Goal: Information Seeking & Learning: Learn about a topic

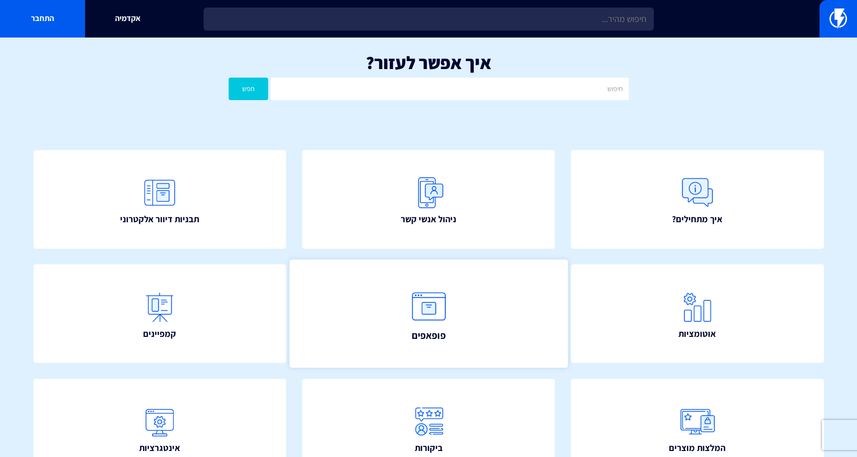
click at [439, 305] on img at bounding box center [429, 307] width 44 height 44
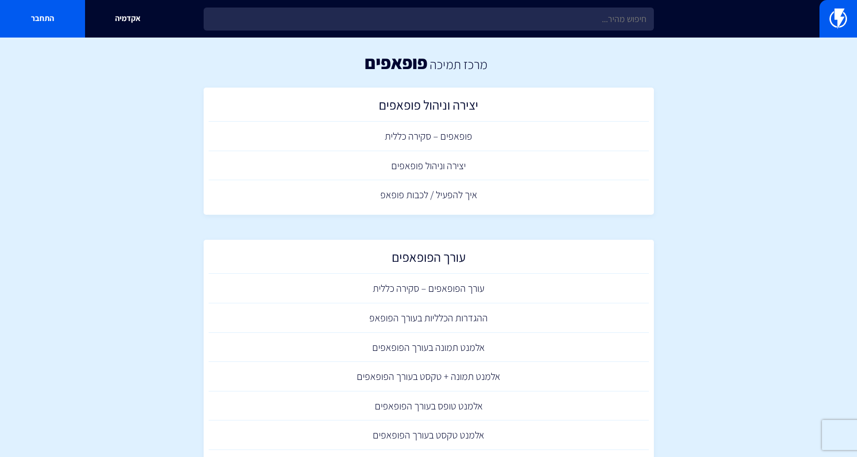
click at [584, 32] on div "אקדמיה התחבר" at bounding box center [428, 19] width 857 height 38
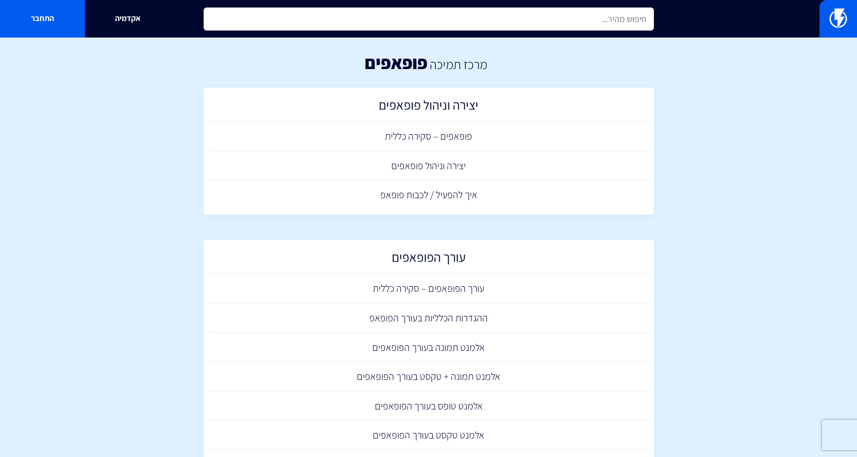
click at [598, 20] on input "text" at bounding box center [429, 19] width 450 height 23
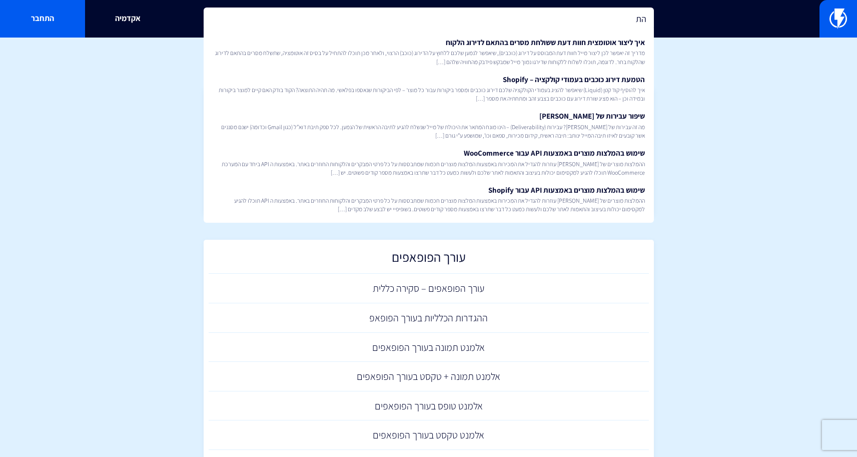
type input "ה"
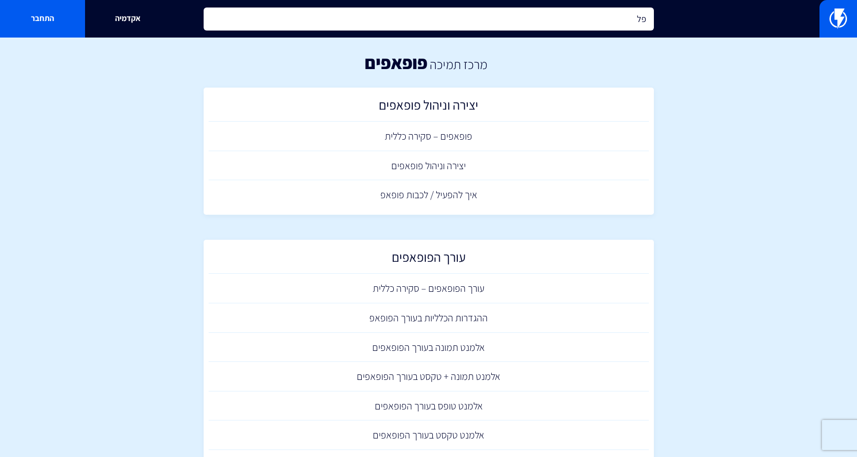
type input "פ"
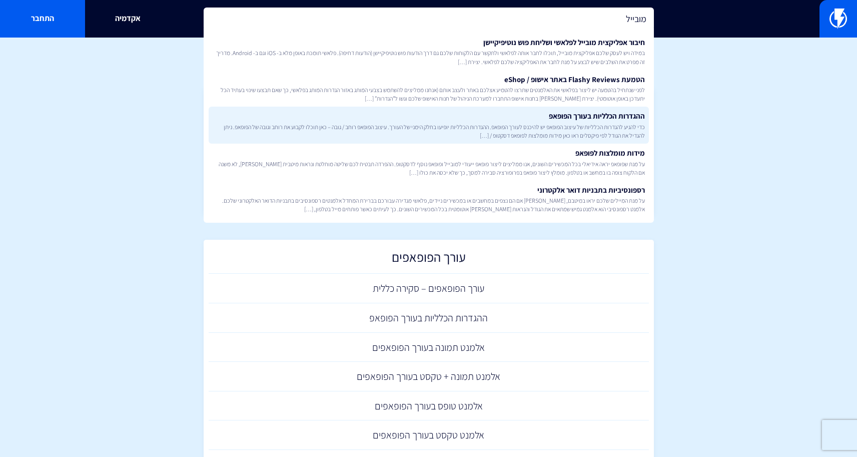
type input "מובייל"
click at [589, 123] on span "כדי להגיע להגדרות הכלליות של עיצוב הפופאפ יש להיכנס לעורך הפופאפ. ההגדרות הכללי…" at bounding box center [429, 131] width 432 height 17
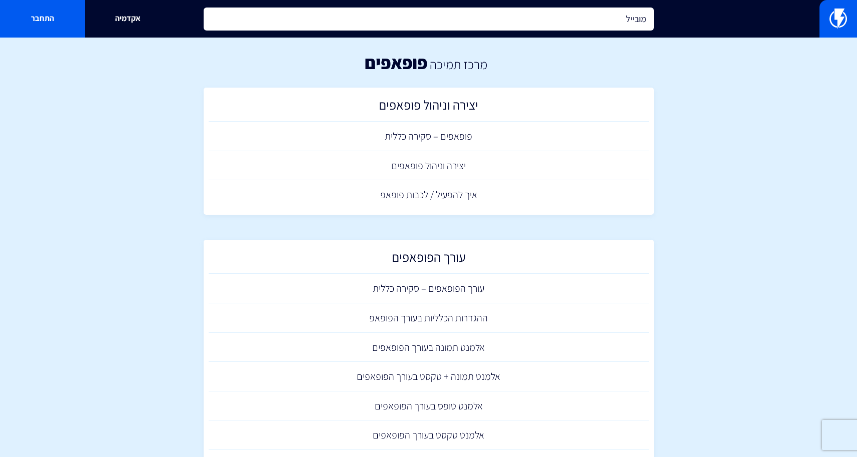
click at [484, 10] on input "מובייל" at bounding box center [429, 19] width 450 height 23
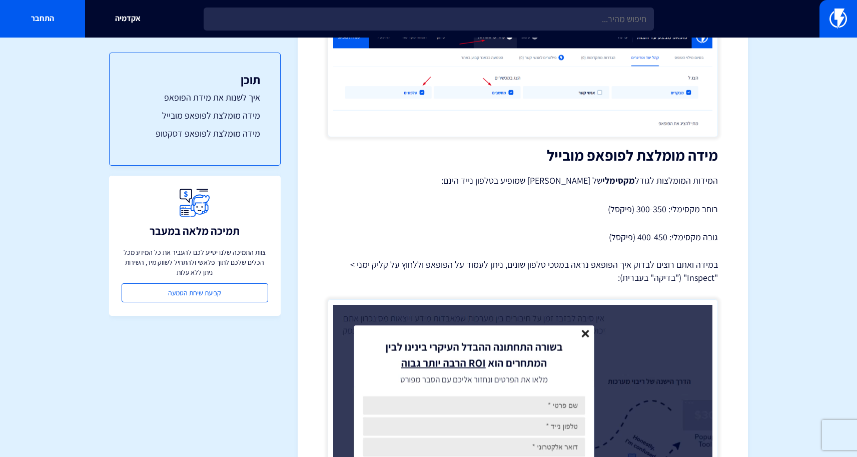
scroll to position [959, 0]
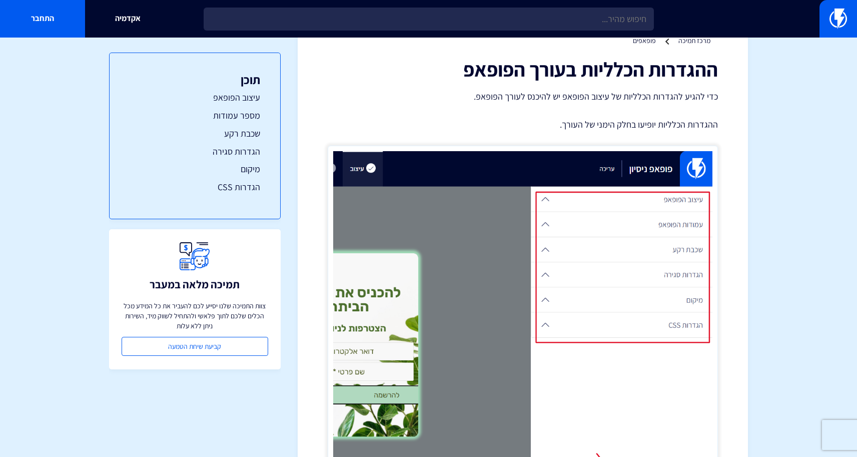
scroll to position [54, 0]
